Goal: Information Seeking & Learning: Learn about a topic

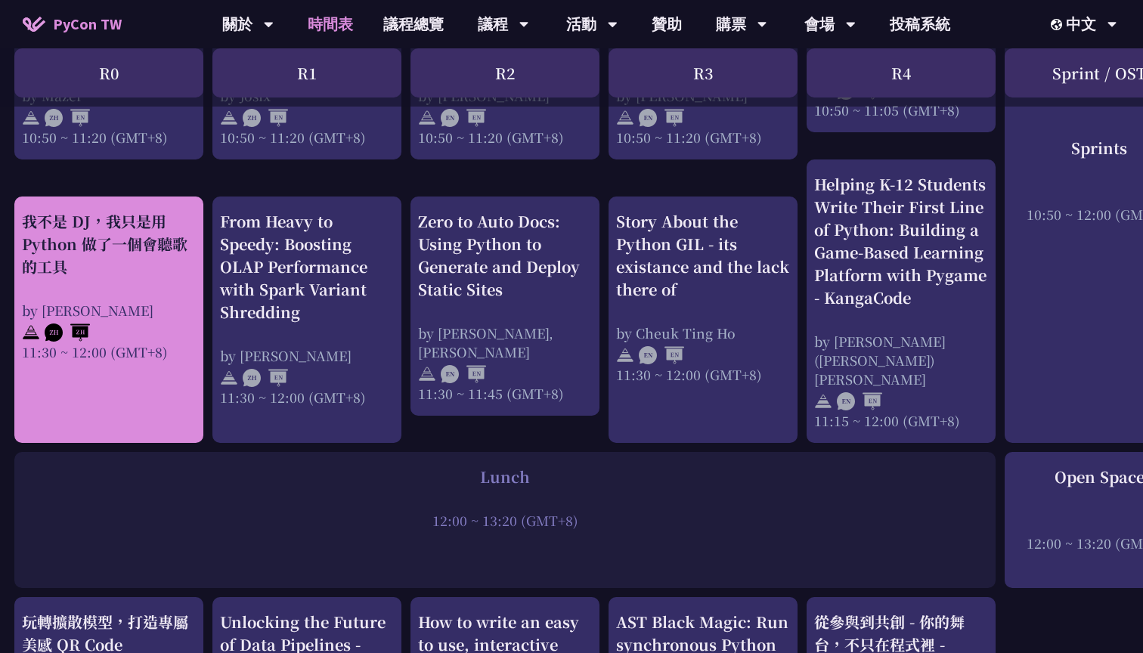
scroll to position [1154, 1]
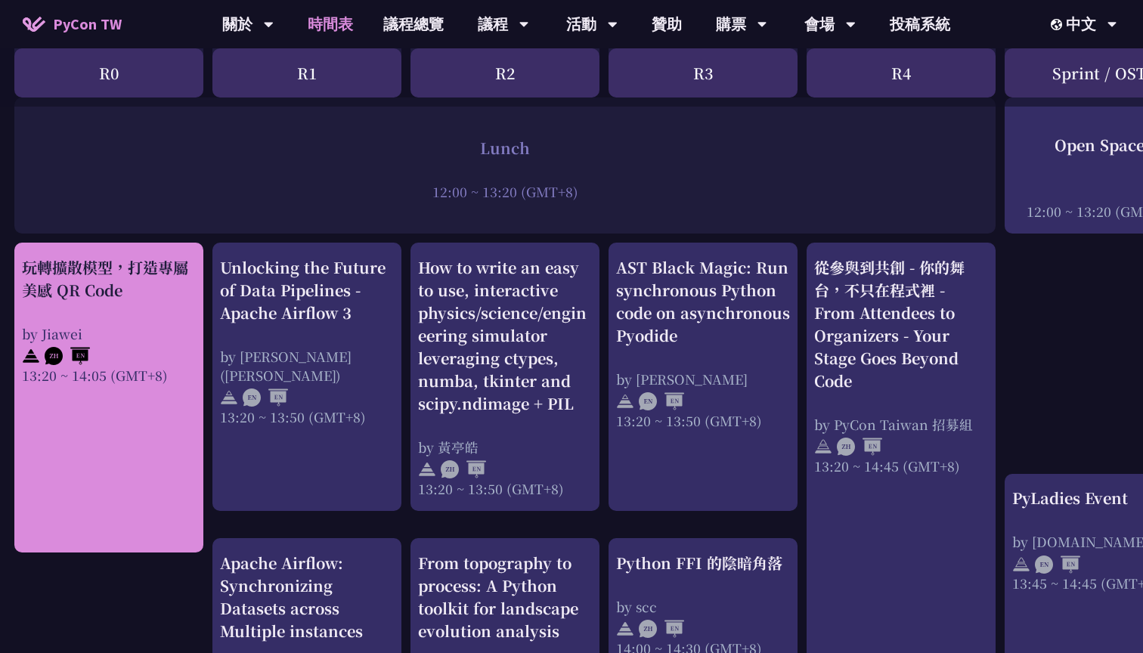
click at [142, 482] on link "玩轉擴散模型，打造專屬美感 QR Code by Jiawei 13:20 ~ 14:05 (GMT+8)" at bounding box center [109, 398] width 174 height 284
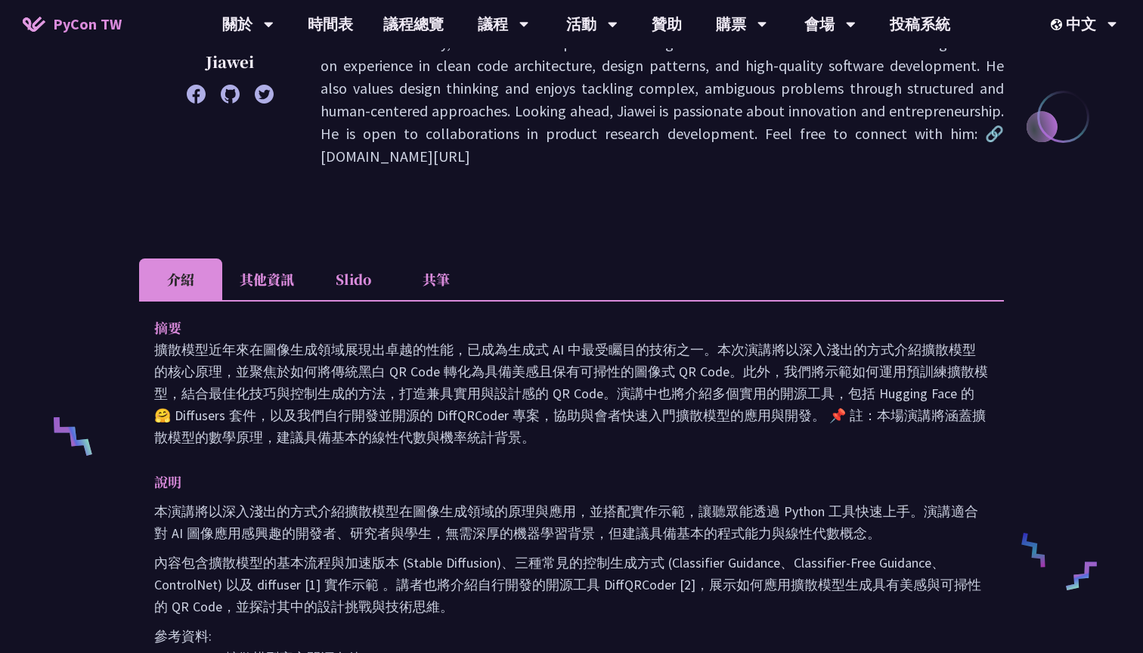
scroll to position [316, 0]
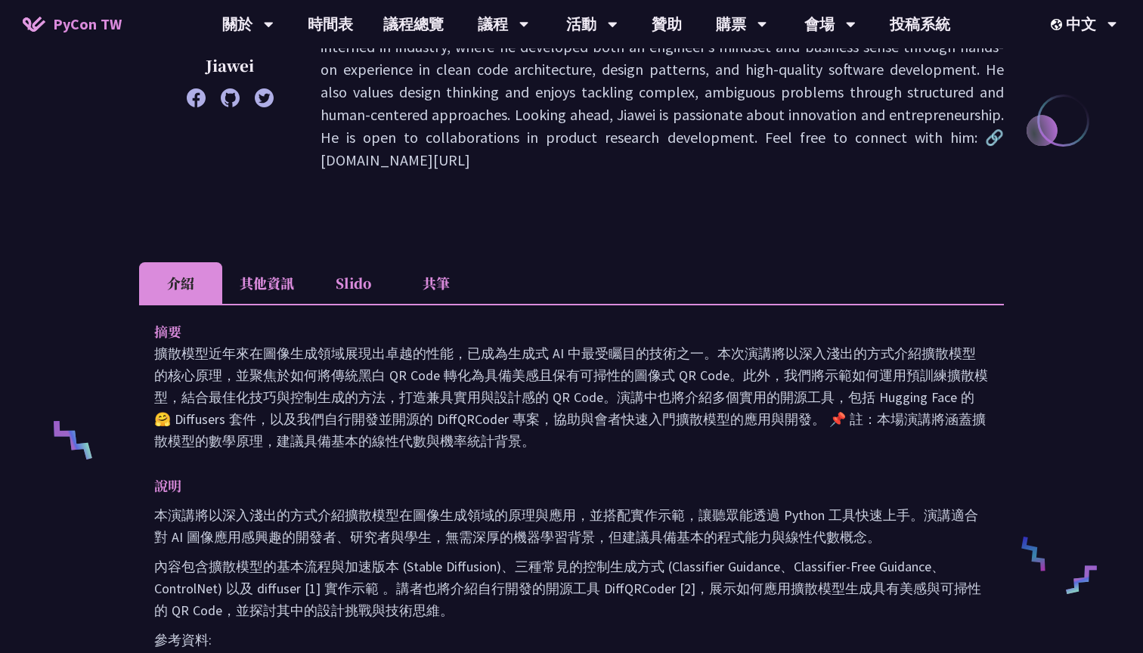
click at [265, 291] on li "其他資訊" at bounding box center [266, 283] width 89 height 42
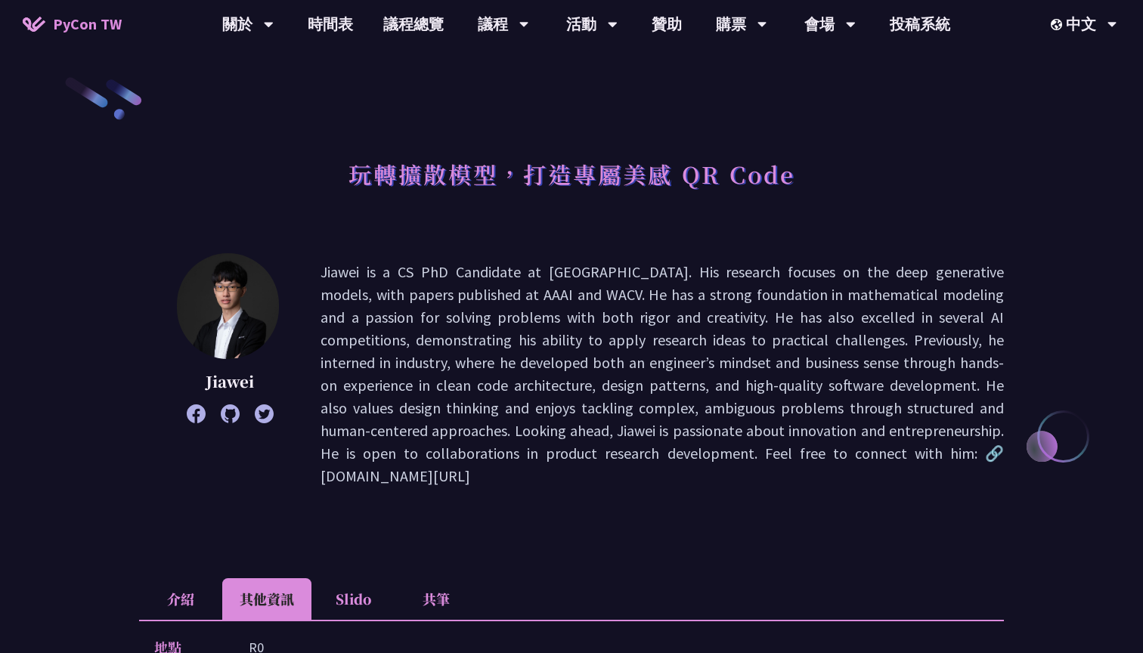
scroll to position [1154, 0]
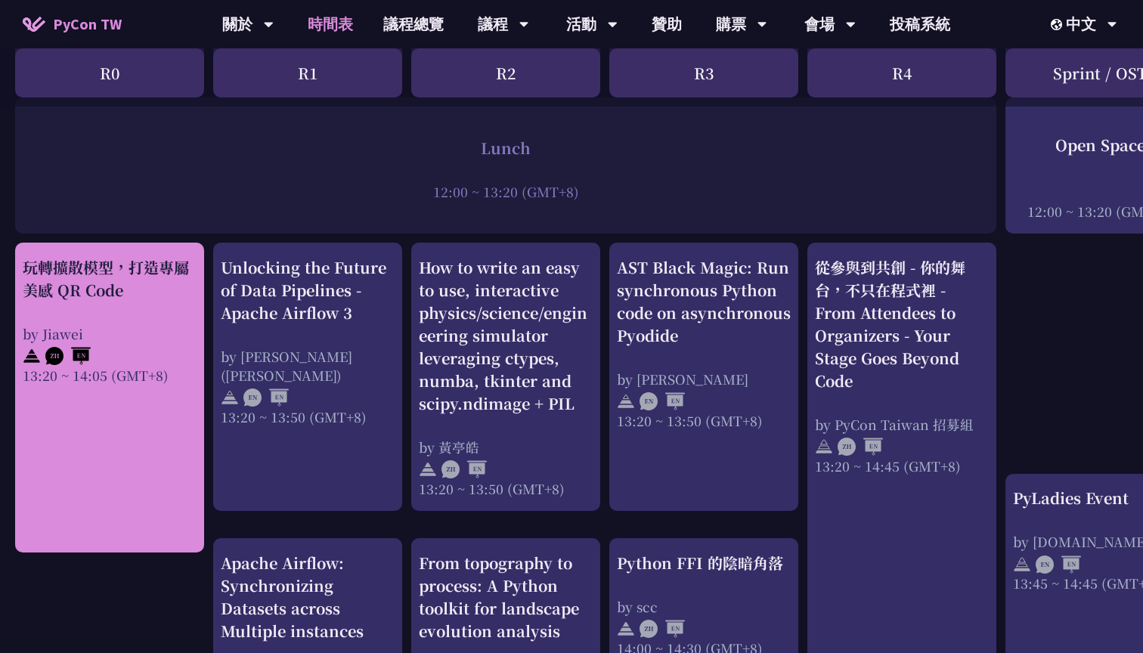
click at [53, 442] on link "玩轉擴散模型，打造專屬美感 QR Code by Jiawei 13:20 ~ 14:05 (GMT+8)" at bounding box center [110, 398] width 174 height 284
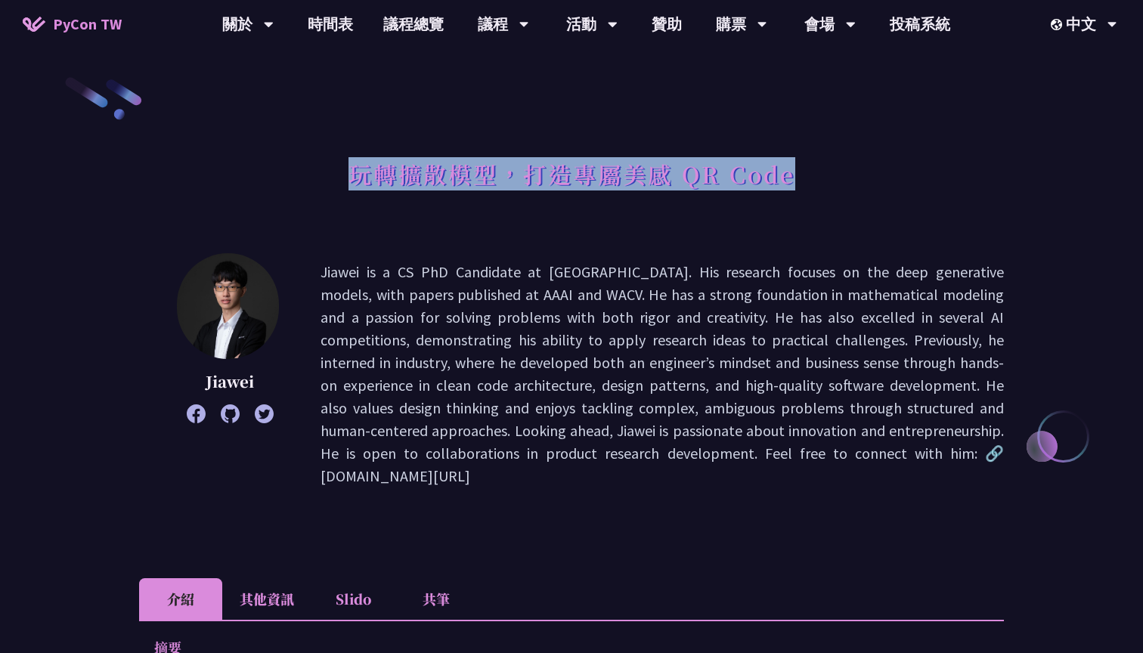
drag, startPoint x: 345, startPoint y: 176, endPoint x: 806, endPoint y: 191, distance: 461.4
click at [806, 191] on div "玩轉擴散模型，打造專屬美感 QR Code" at bounding box center [571, 190] width 865 height 79
copy h1 "玩轉擴散模型，打造專屬美感 QR Code"
